Goal: Navigation & Orientation: Find specific page/section

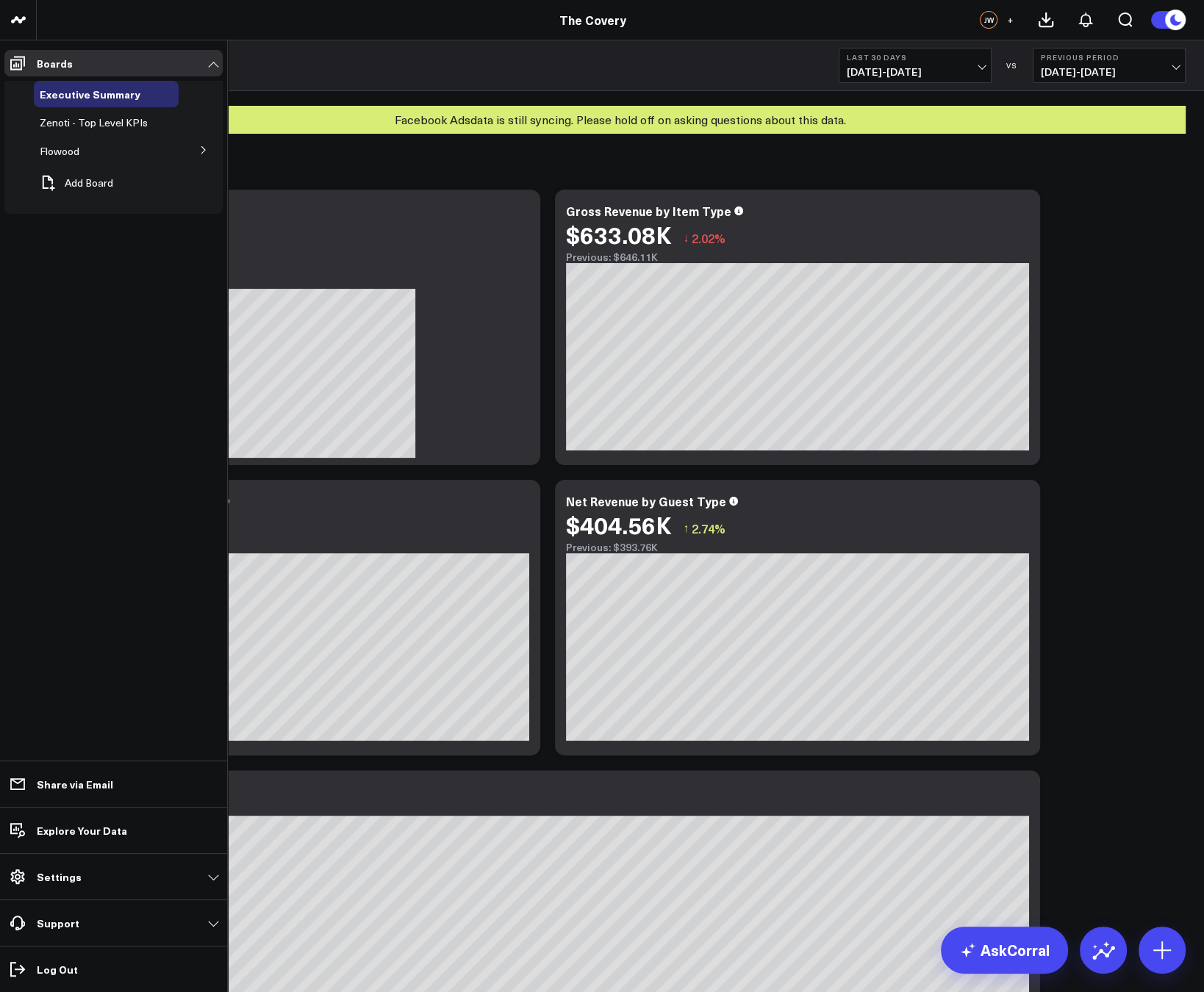
click at [59, 149] on span "Flowood" at bounding box center [59, 151] width 40 height 14
click at [60, 186] on span "Executive Summary - Flowood" at bounding box center [97, 183] width 98 height 25
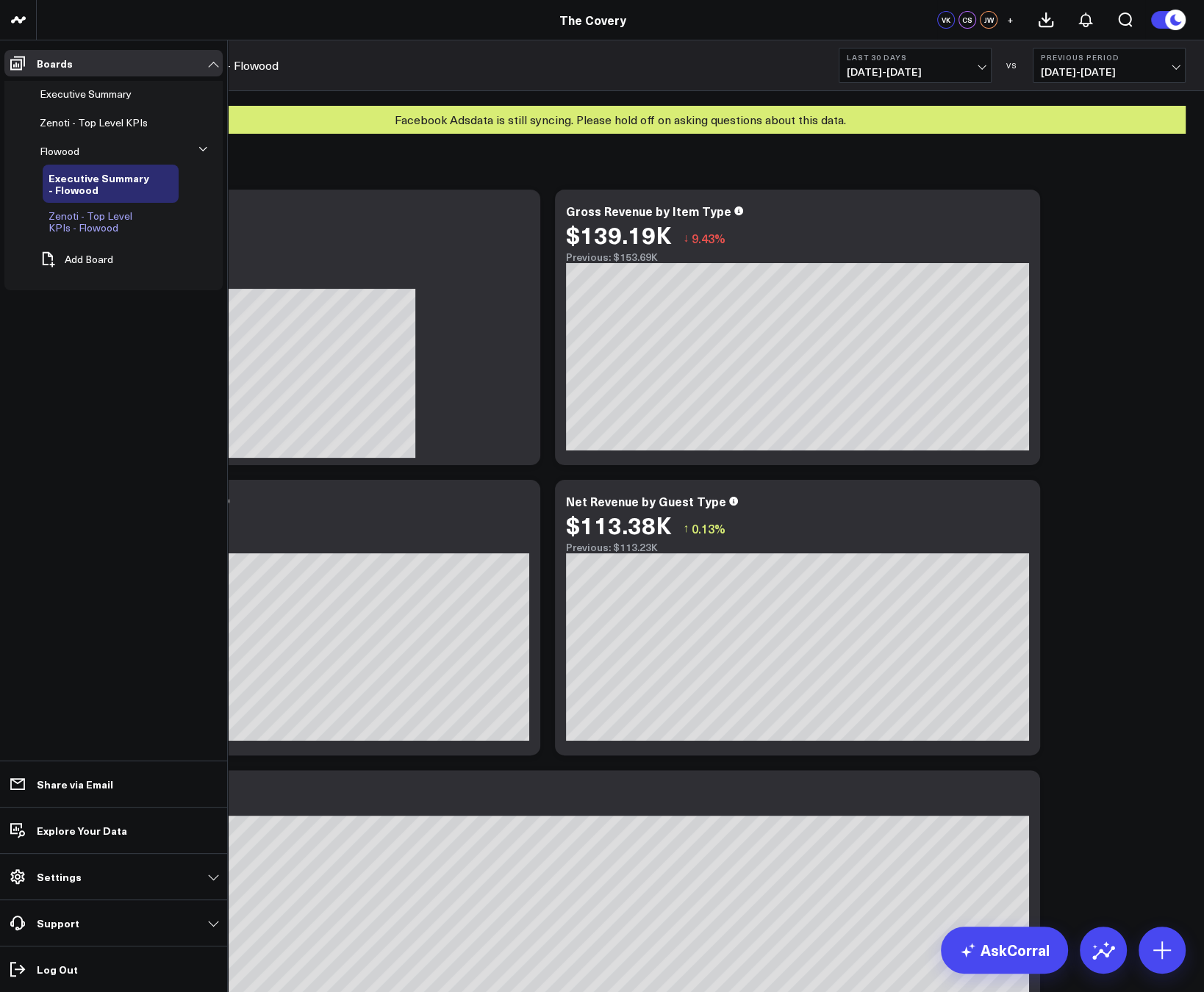
click at [65, 223] on span "Zenoti - Top Level KPIs - Flowood" at bounding box center [90, 222] width 84 height 25
